Goal: Transaction & Acquisition: Purchase product/service

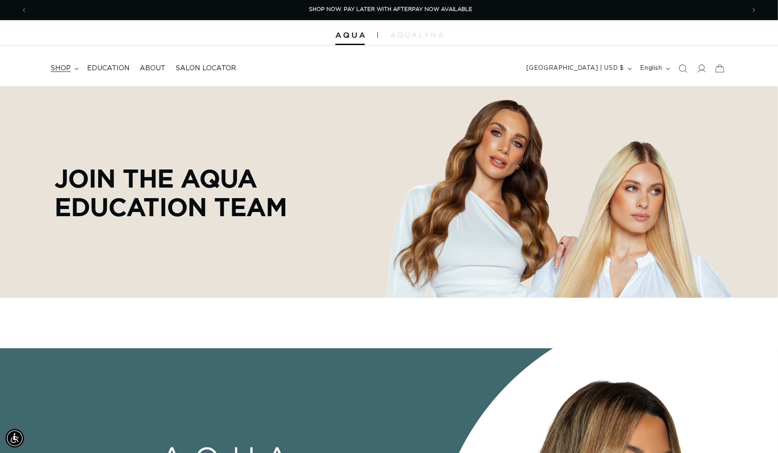
click at [67, 71] on span "shop" at bounding box center [60, 68] width 20 height 9
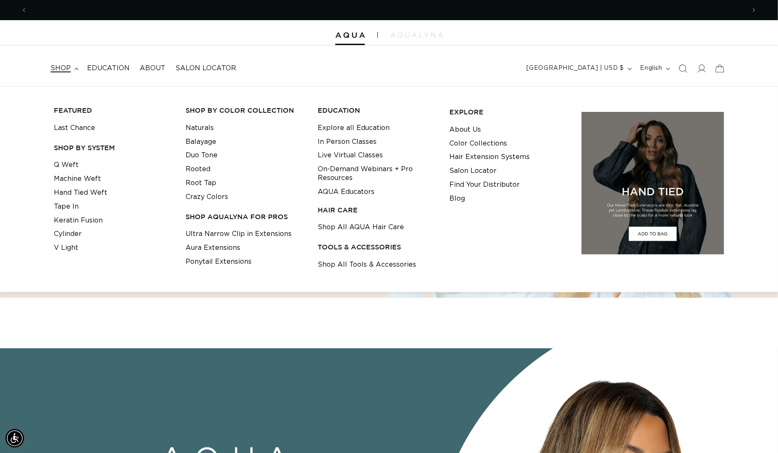
scroll to position [0, 1434]
click at [71, 201] on link "Tape In" at bounding box center [66, 207] width 25 height 14
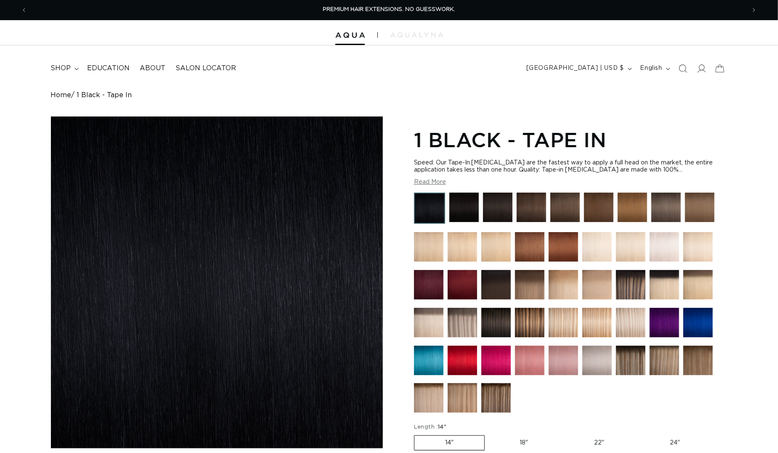
click at [433, 186] on button "Read More" at bounding box center [430, 182] width 32 height 7
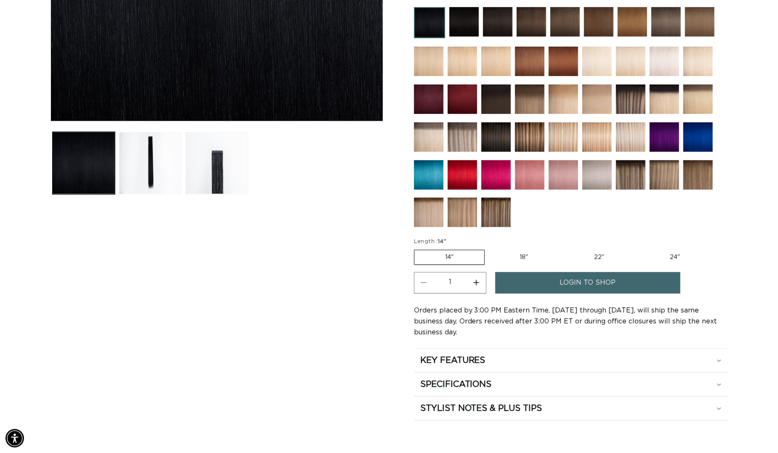
scroll to position [399, 0]
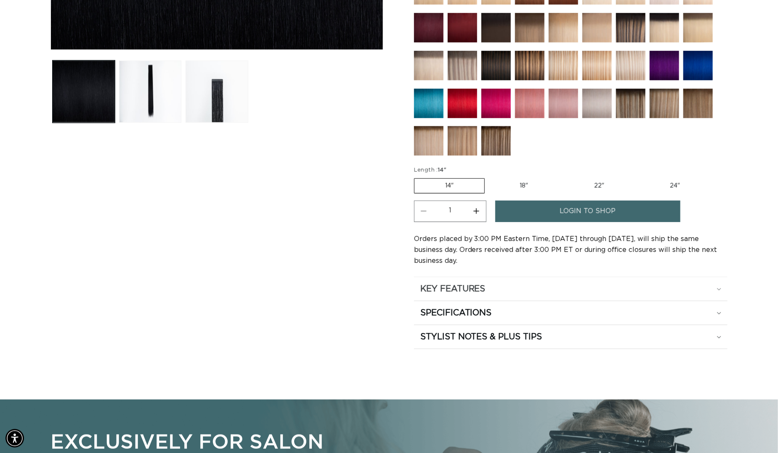
click at [491, 295] on div "KEY FEATURES" at bounding box center [570, 289] width 301 height 11
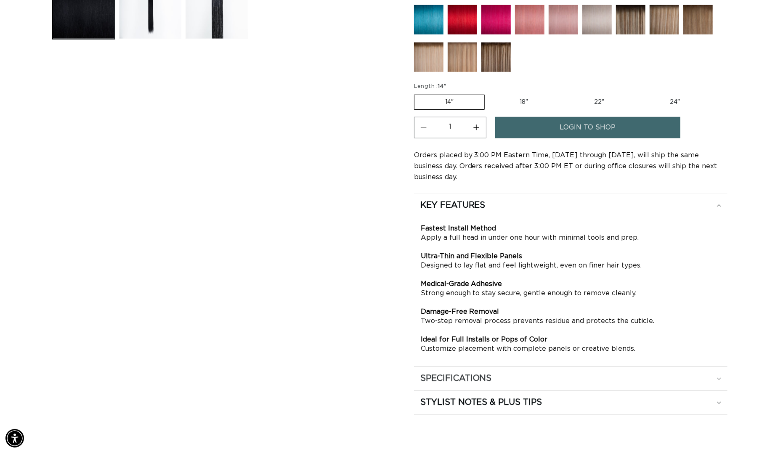
scroll to position [0, 0]
click at [510, 405] on h2 "STYLIST NOTES & PLUS TIPS" at bounding box center [481, 402] width 122 height 11
